Goal: Navigation & Orientation: Understand site structure

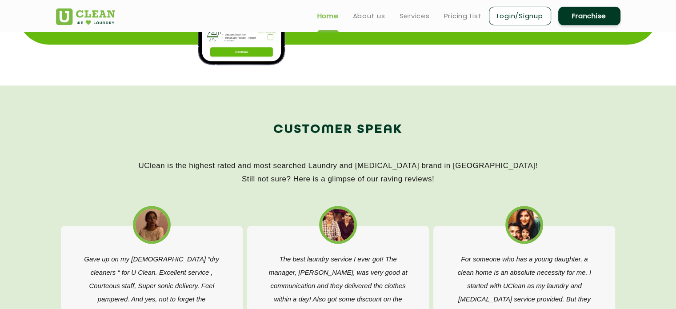
scroll to position [1273, 0]
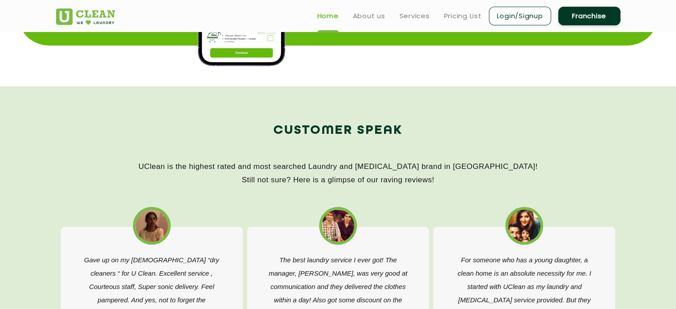
drag, startPoint x: 179, startPoint y: 165, endPoint x: 459, endPoint y: 176, distance: 280.1
click at [459, 176] on p "UClean is the highest rated and most searched Laundry and Dry-Cleaning brand in…" at bounding box center [338, 173] width 564 height 27
copy p "UClean is the highest rated and most searched Laundry and Dry-Cleaning brand in…"
click at [393, 179] on p "UClean is the highest rated and most searched Laundry and Dry-Cleaning brand in…" at bounding box center [338, 173] width 564 height 27
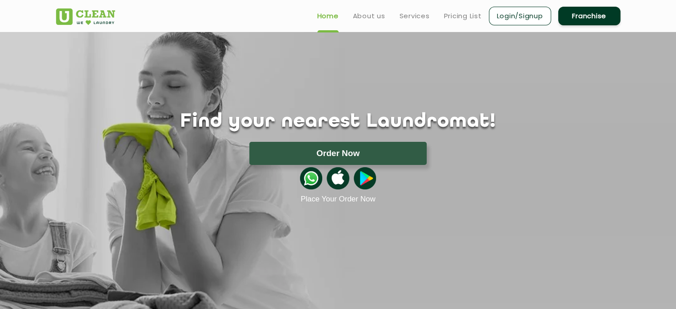
scroll to position [3, 0]
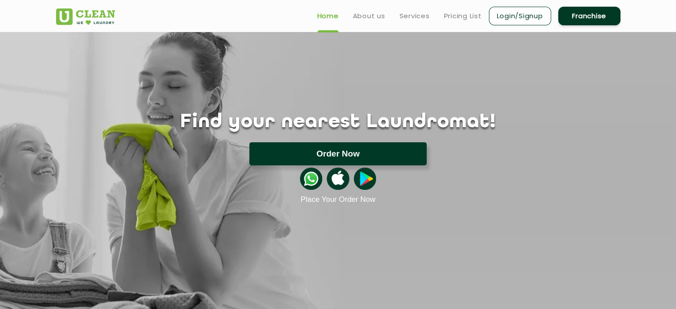
click at [356, 156] on button "Order Now" at bounding box center [337, 153] width 177 height 23
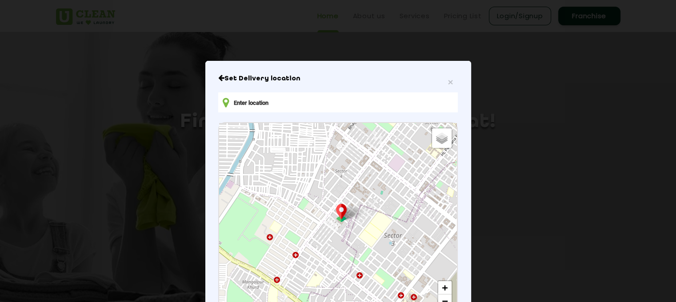
click at [218, 78] on icon "Close" at bounding box center [221, 77] width 6 height 7
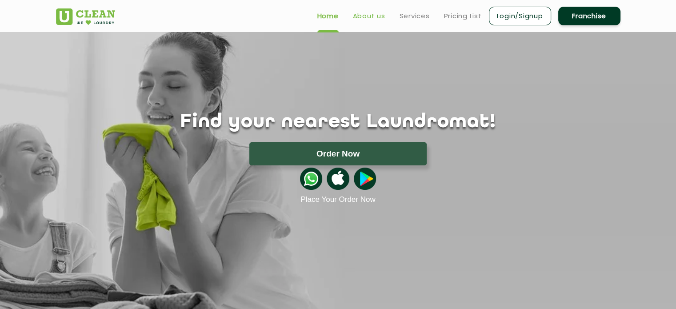
click at [378, 16] on link "About us" at bounding box center [369, 16] width 32 height 11
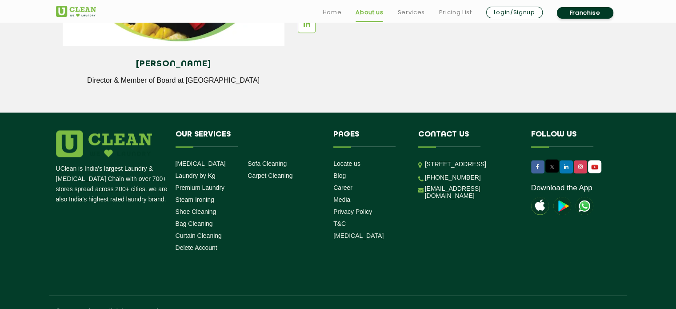
scroll to position [1280, 0]
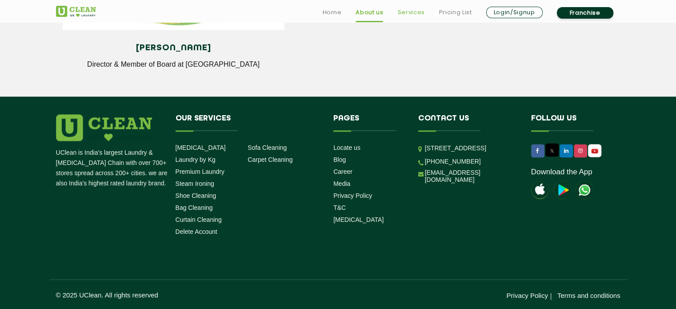
click at [412, 13] on link "Services" at bounding box center [410, 12] width 27 height 11
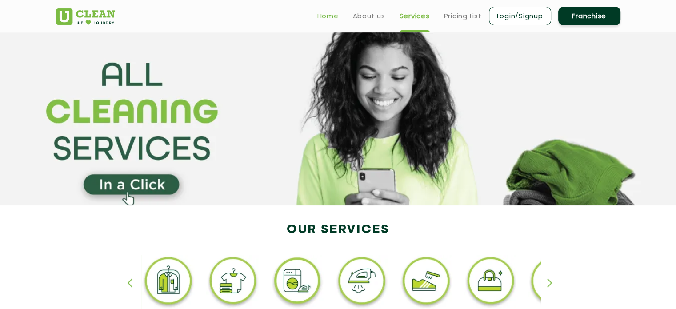
click at [334, 14] on link "Home" at bounding box center [327, 16] width 21 height 11
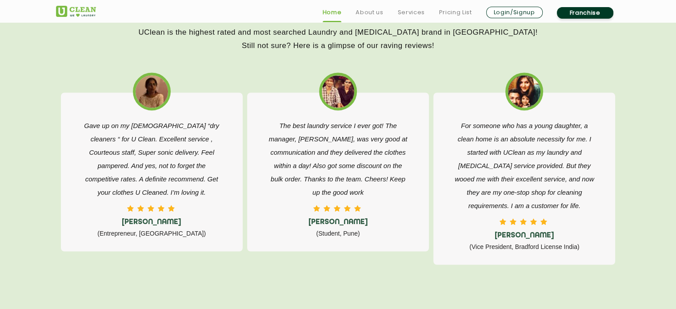
scroll to position [1408, 0]
